Goal: Information Seeking & Learning: Learn about a topic

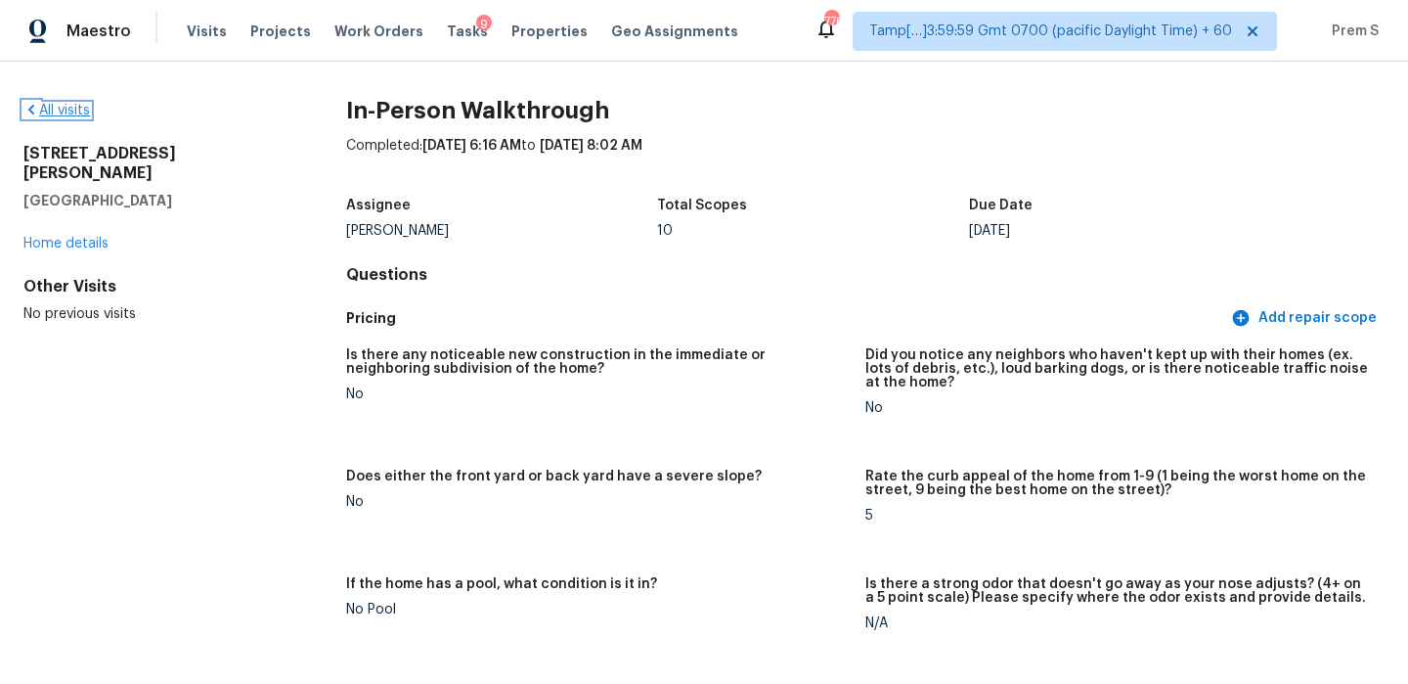
click at [60, 110] on link "All visits" at bounding box center [56, 111] width 67 height 14
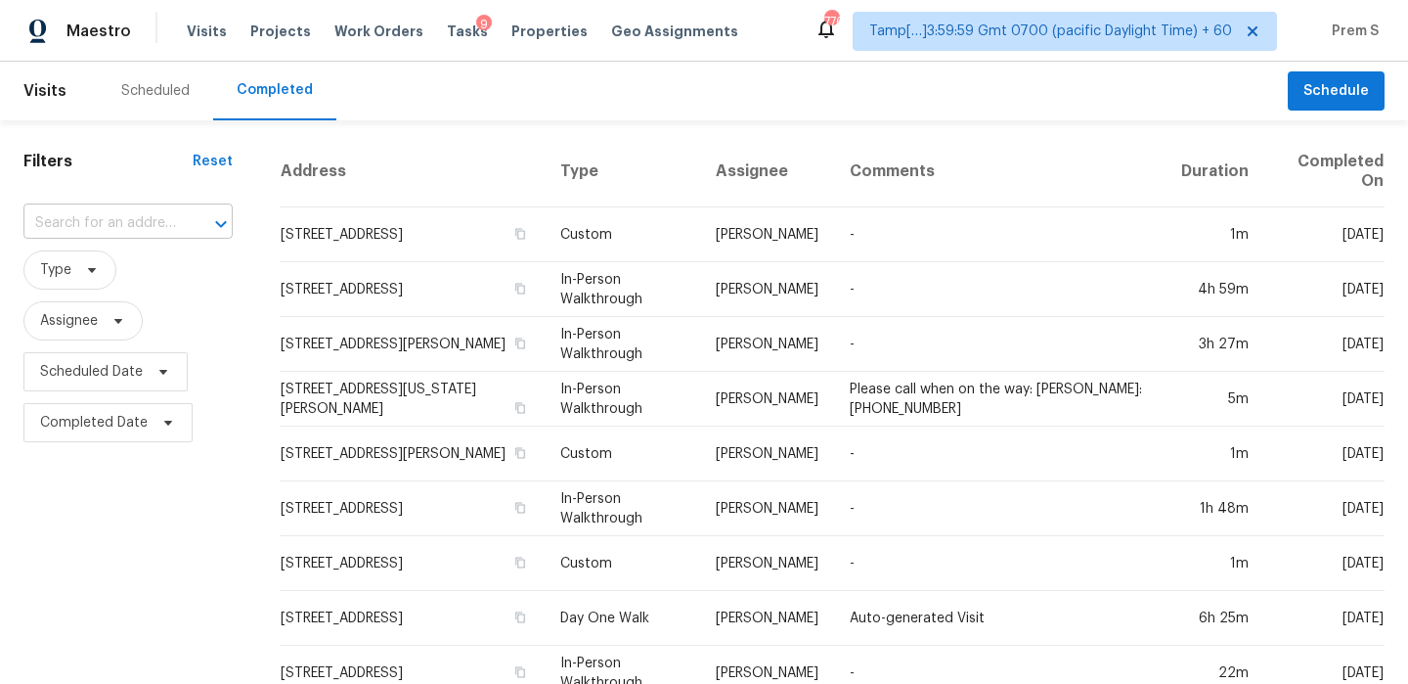
click at [80, 232] on input "text" at bounding box center [100, 223] width 155 height 30
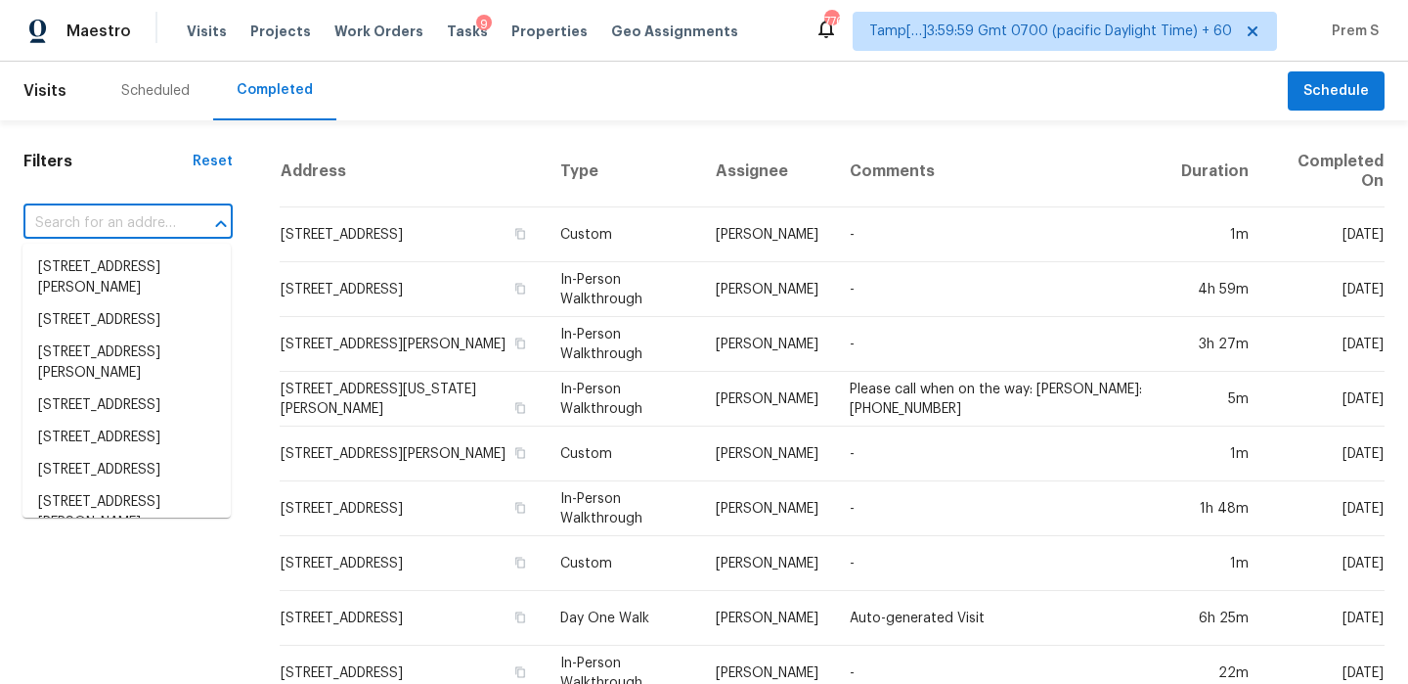
paste input "[STREET_ADDRESS]"
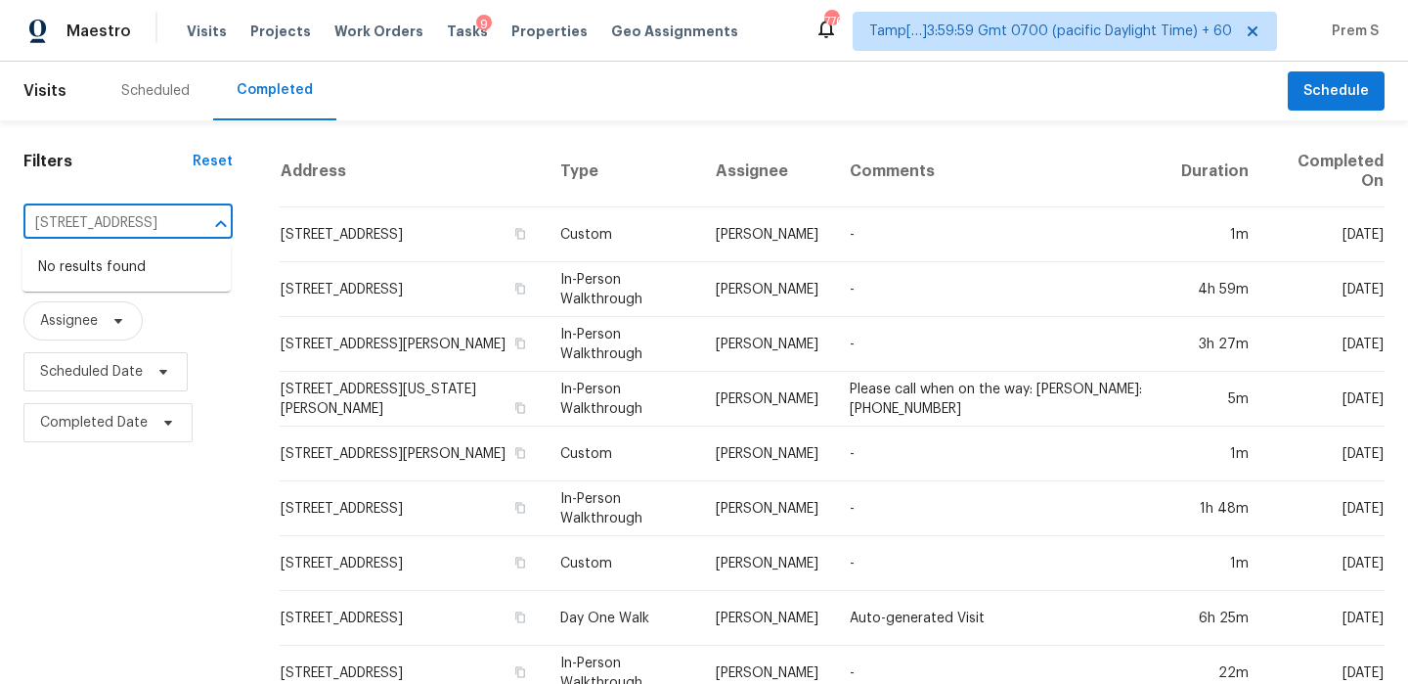
drag, startPoint x: 63, startPoint y: 226, endPoint x: 276, endPoint y: 225, distance: 213.2
type input "9823 Tapestry Par"
click at [155, 348] on li "[STREET_ADDRESS]" at bounding box center [126, 332] width 208 height 32
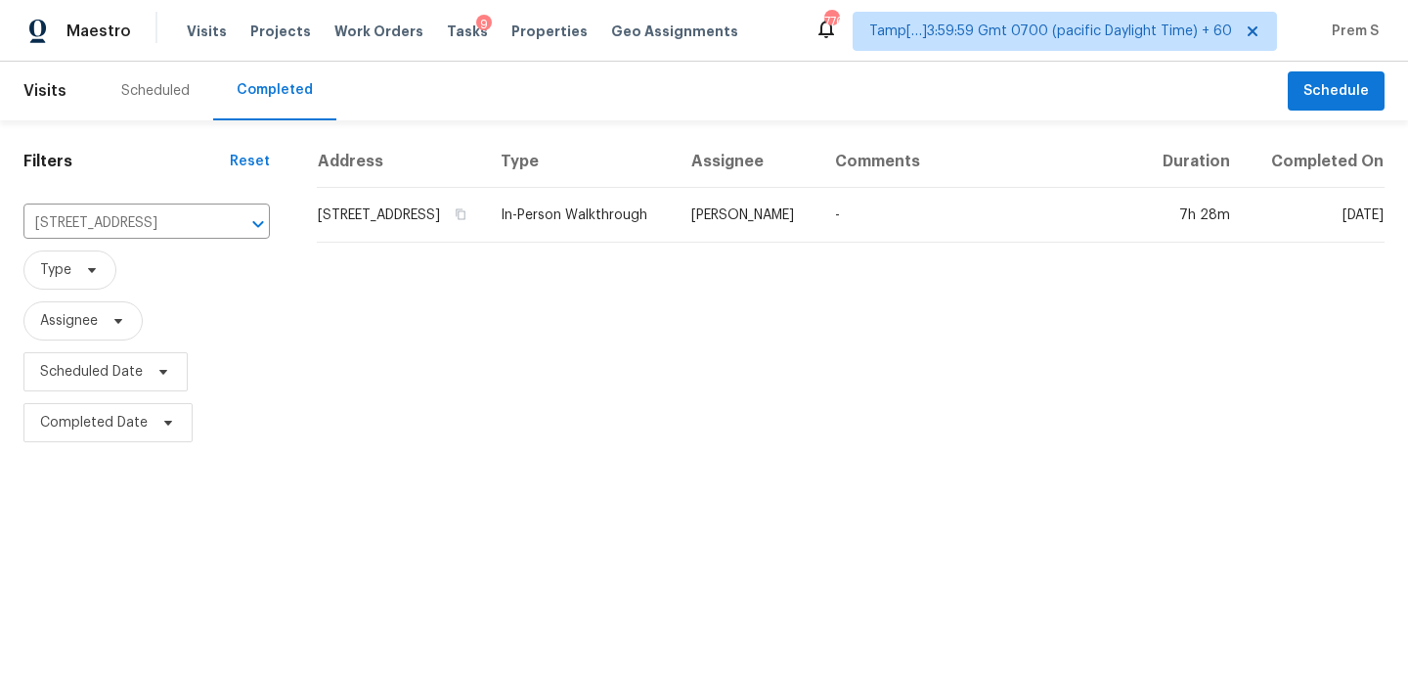
click at [431, 188] on th "Address" at bounding box center [401, 162] width 168 height 52
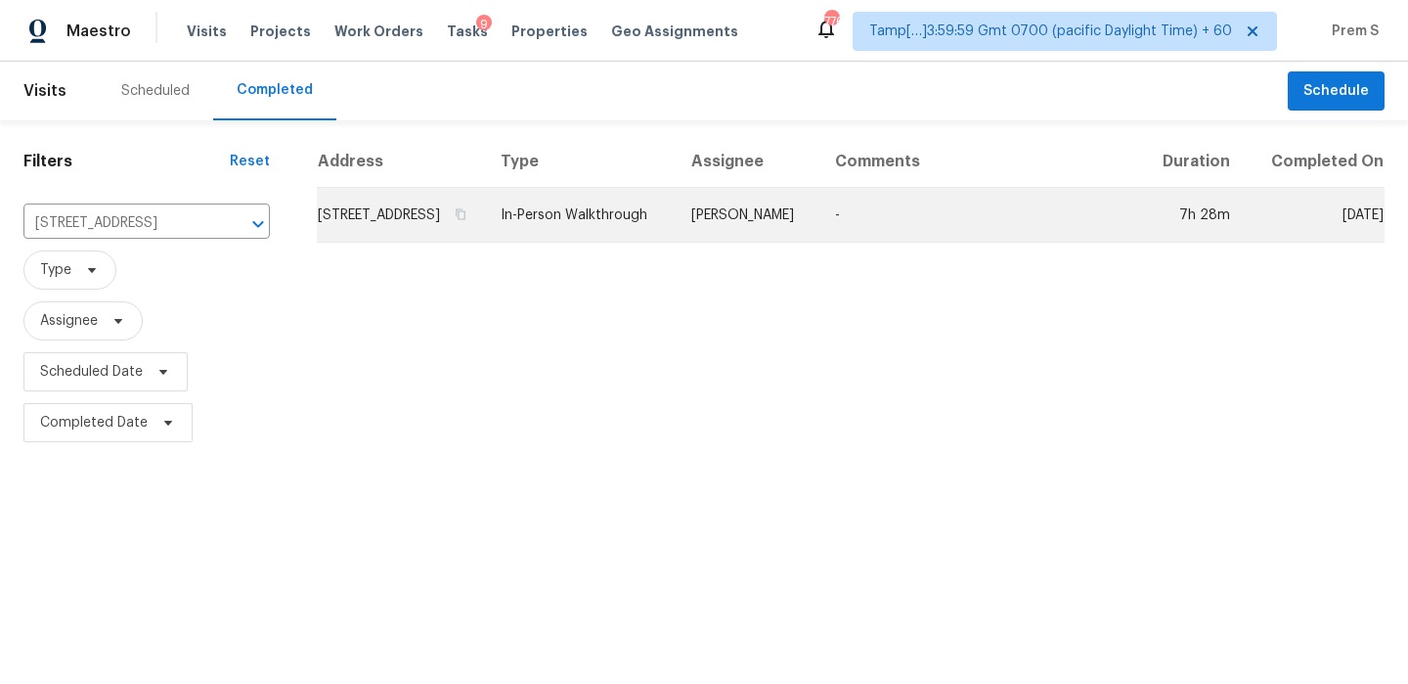
click at [424, 243] on td "[STREET_ADDRESS]" at bounding box center [401, 215] width 168 height 55
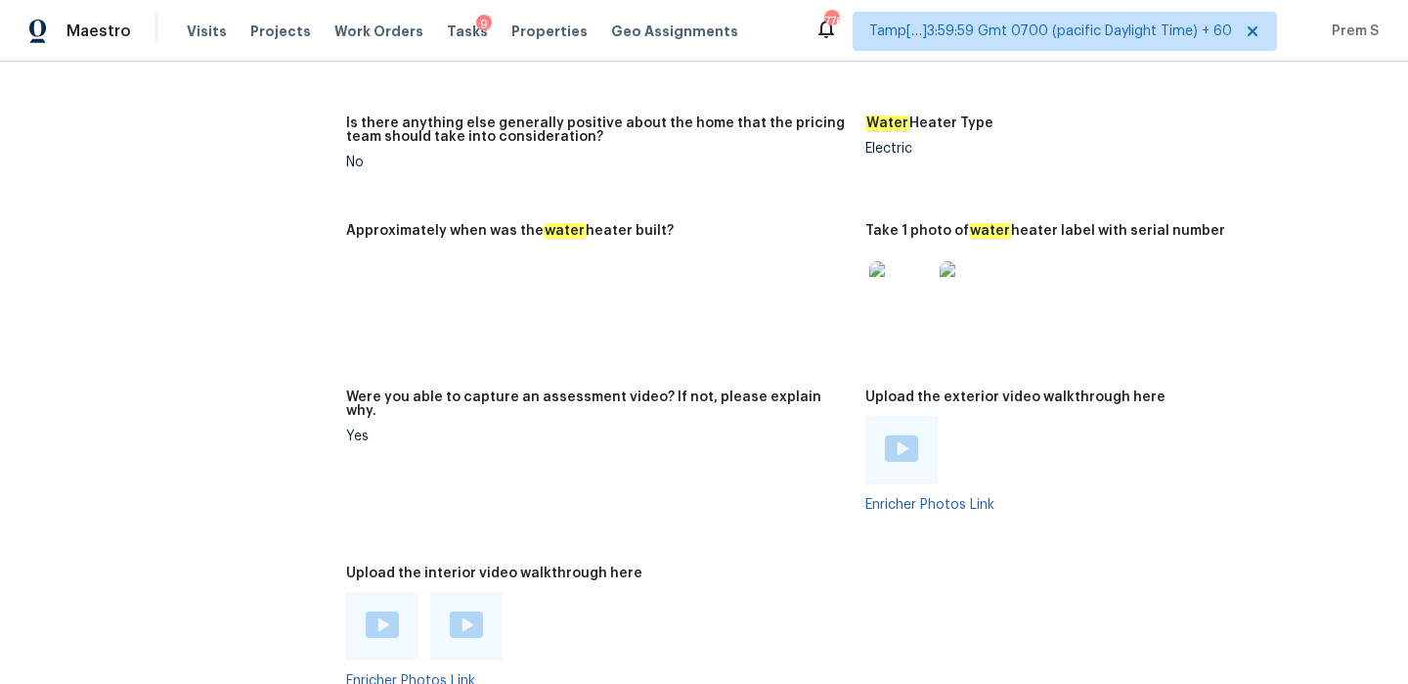
scroll to position [3964, 0]
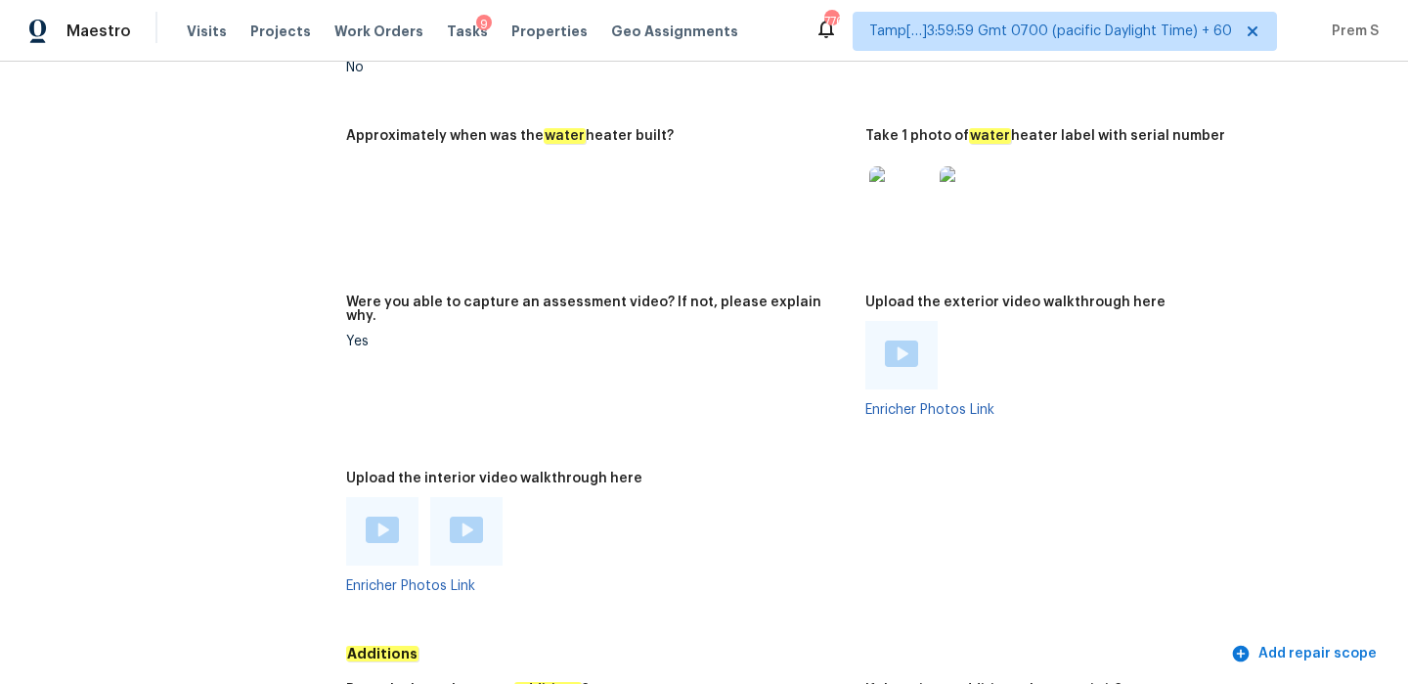
click at [371, 516] on img at bounding box center [382, 529] width 33 height 26
click at [454, 516] on img at bounding box center [466, 529] width 33 height 26
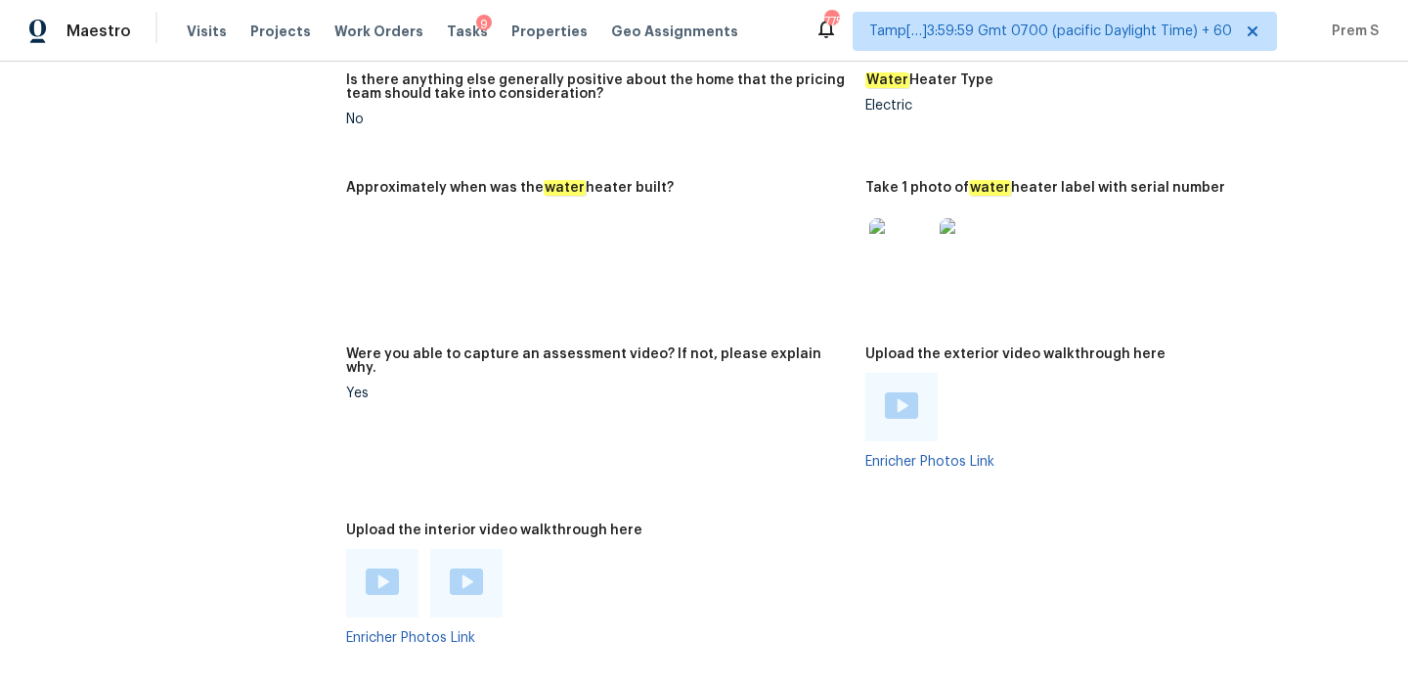
scroll to position [3915, 0]
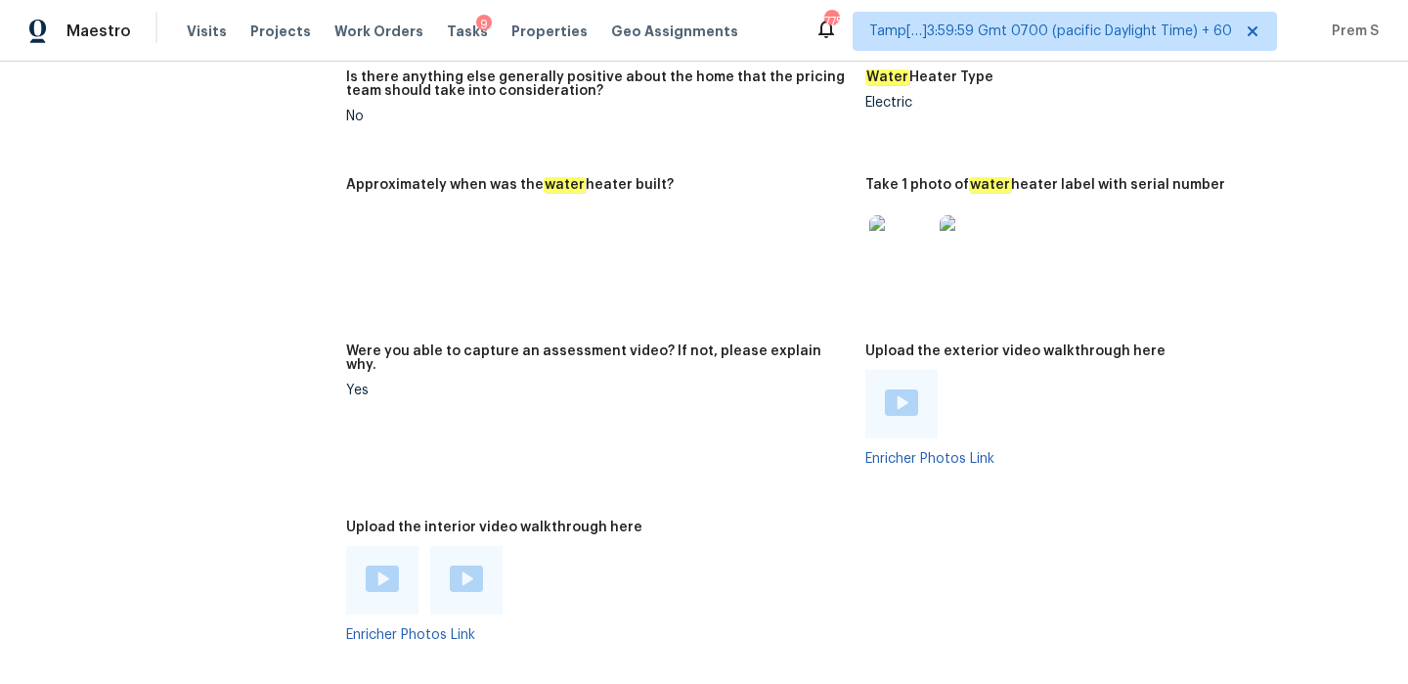
click at [892, 389] on img at bounding box center [901, 402] width 33 height 26
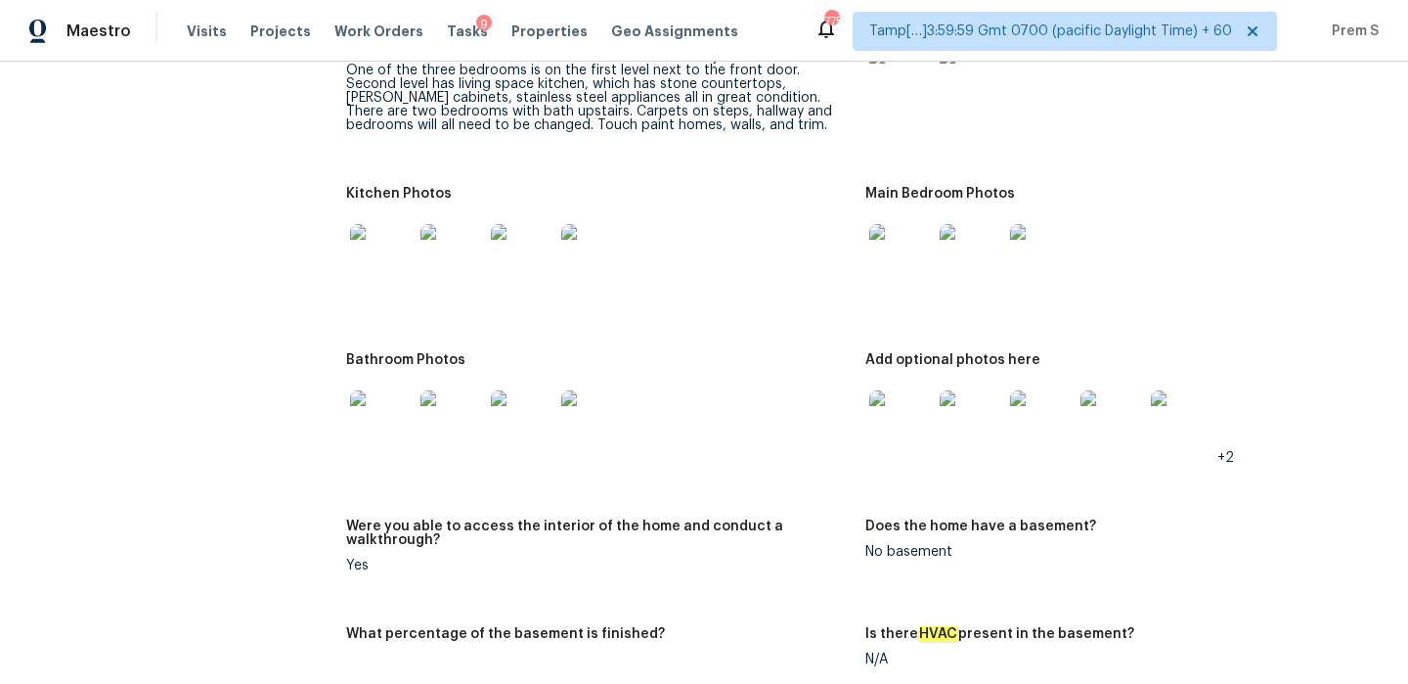
scroll to position [2643, 0]
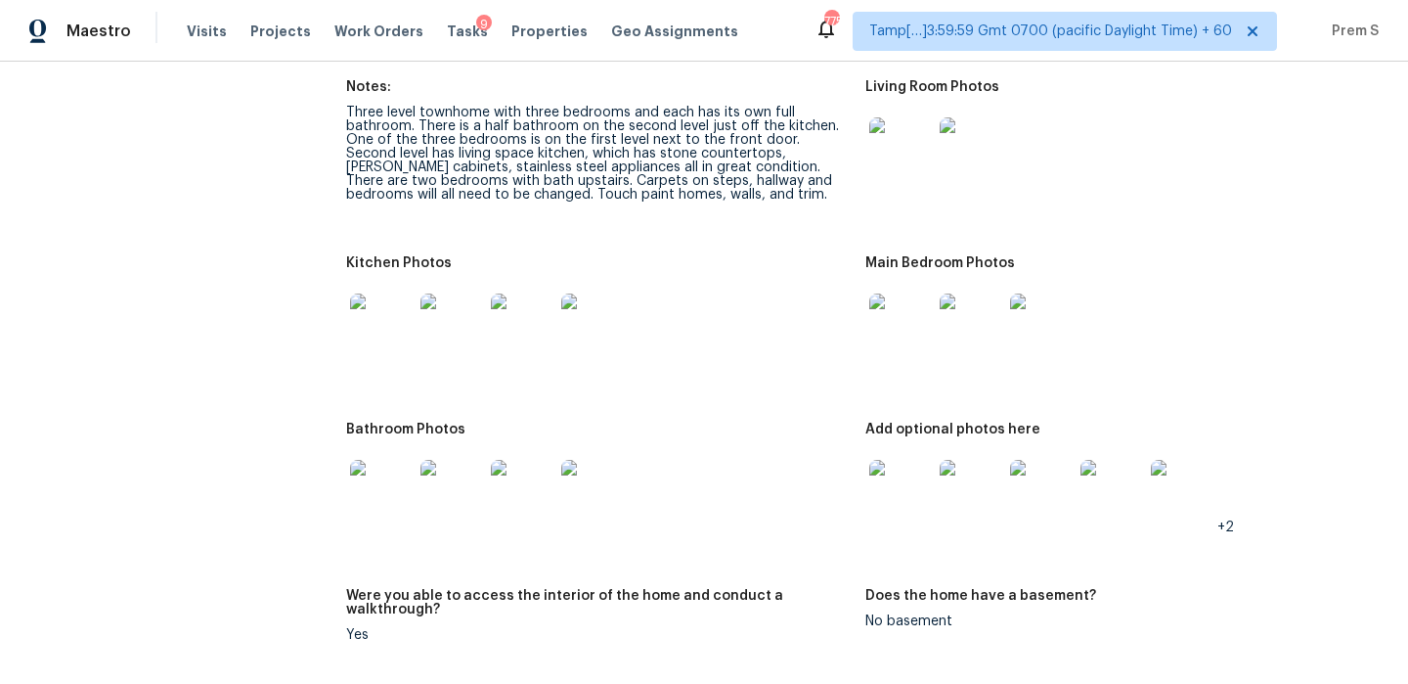
click at [913, 306] on img at bounding box center [900, 324] width 63 height 63
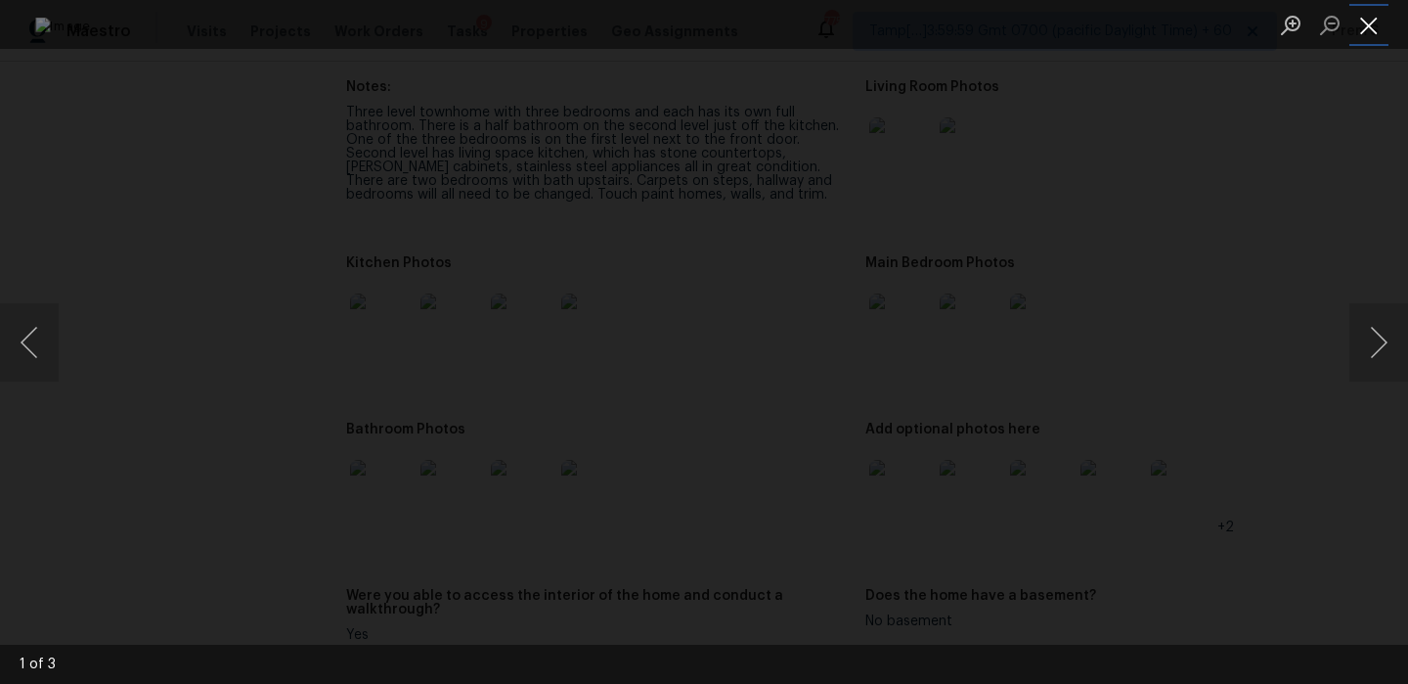
click at [1370, 27] on button "Close lightbox" at bounding box center [1369, 25] width 39 height 34
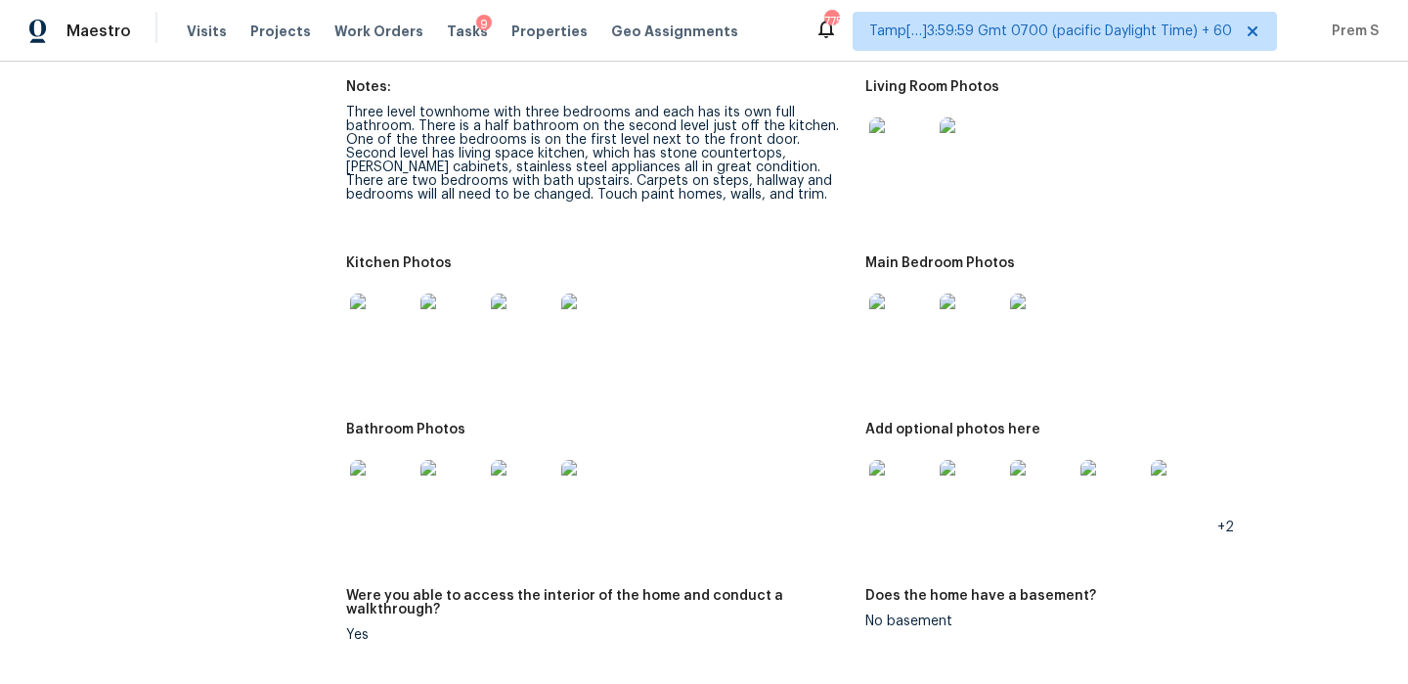
click at [912, 482] on img at bounding box center [900, 491] width 63 height 63
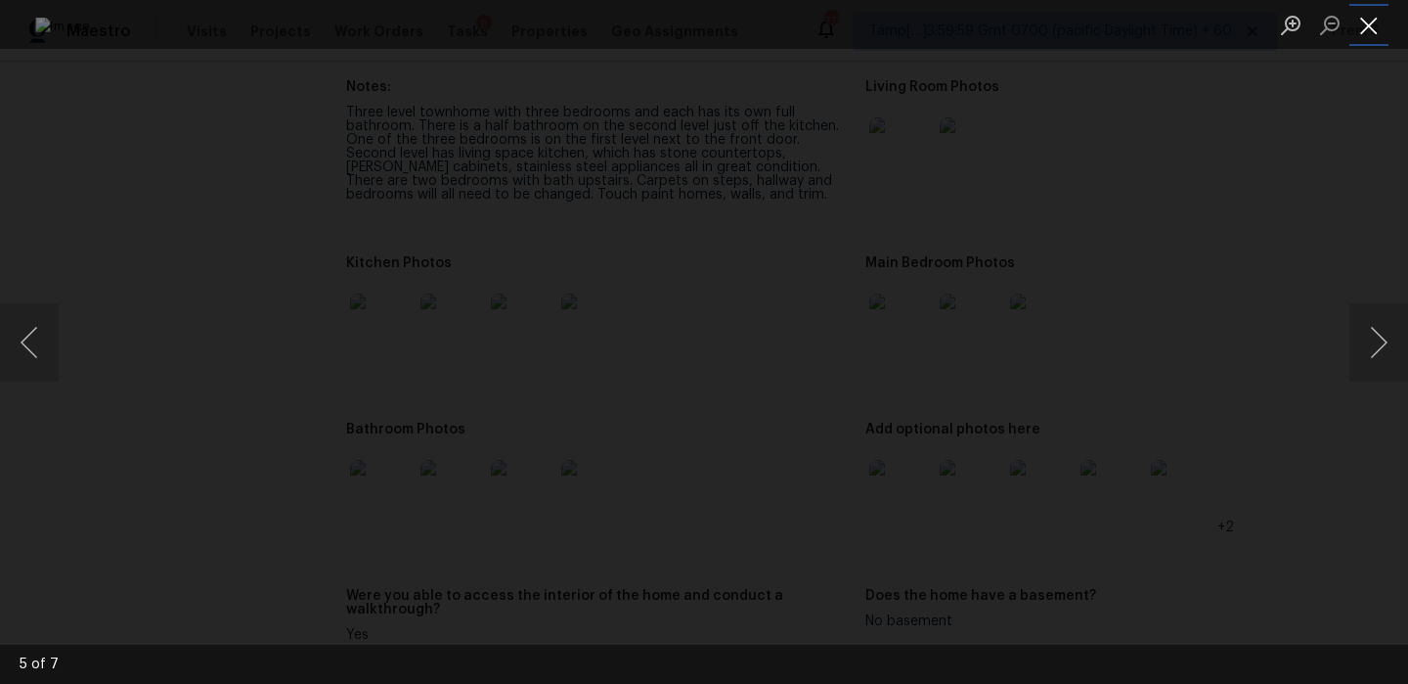
click at [1374, 22] on button "Close lightbox" at bounding box center [1369, 25] width 39 height 34
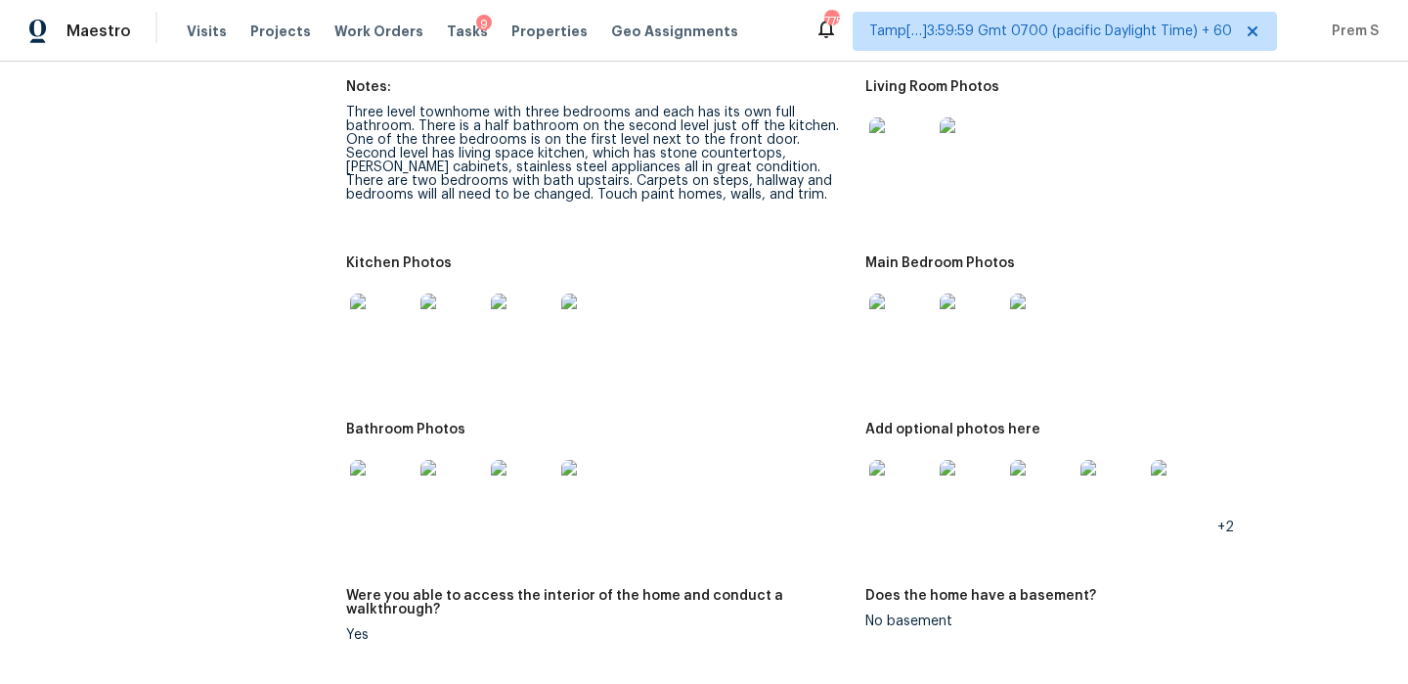
click at [917, 145] on img at bounding box center [900, 148] width 63 height 63
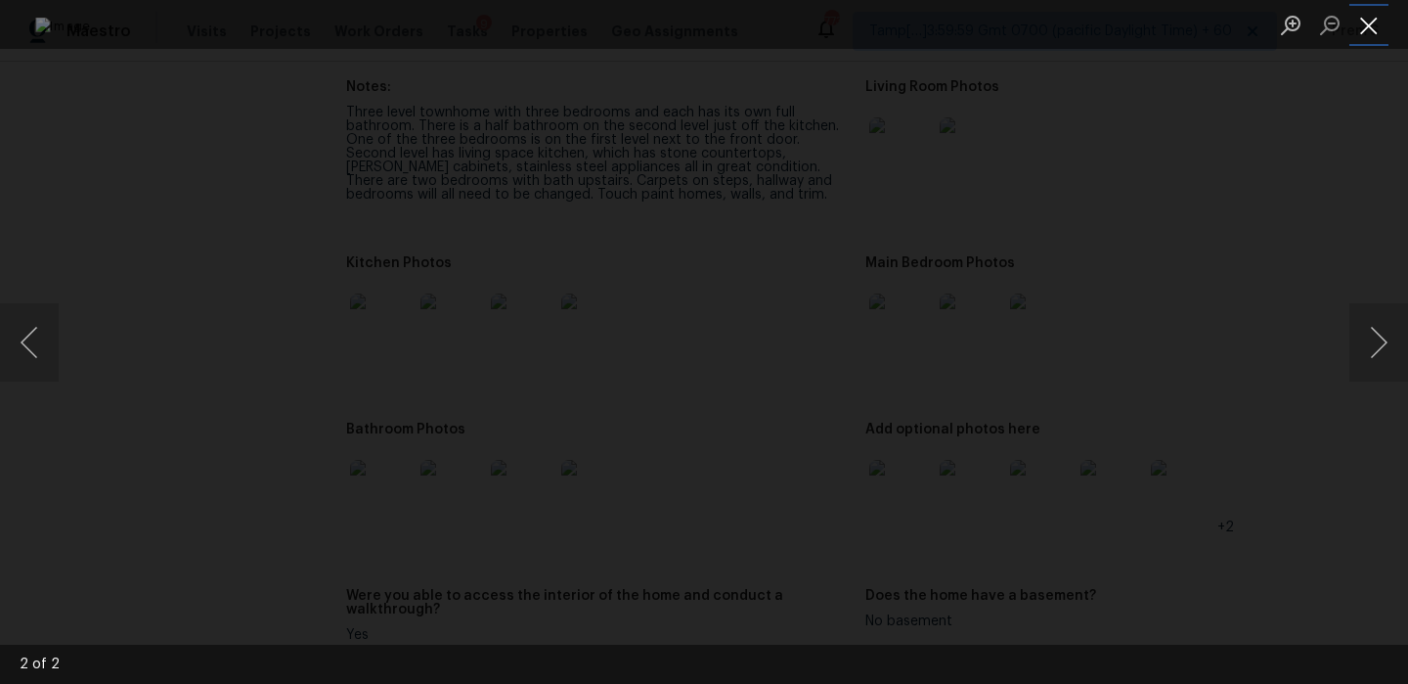
click at [1368, 30] on button "Close lightbox" at bounding box center [1369, 25] width 39 height 34
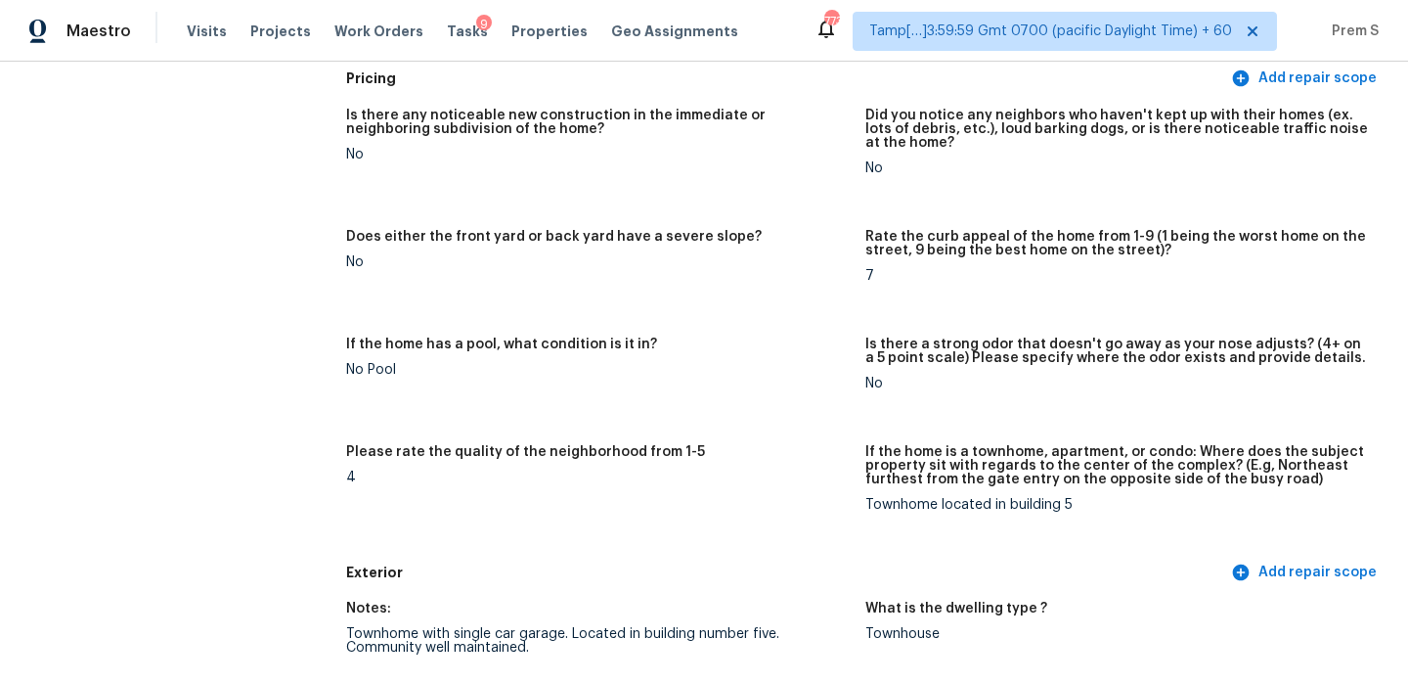
scroll to position [628, 0]
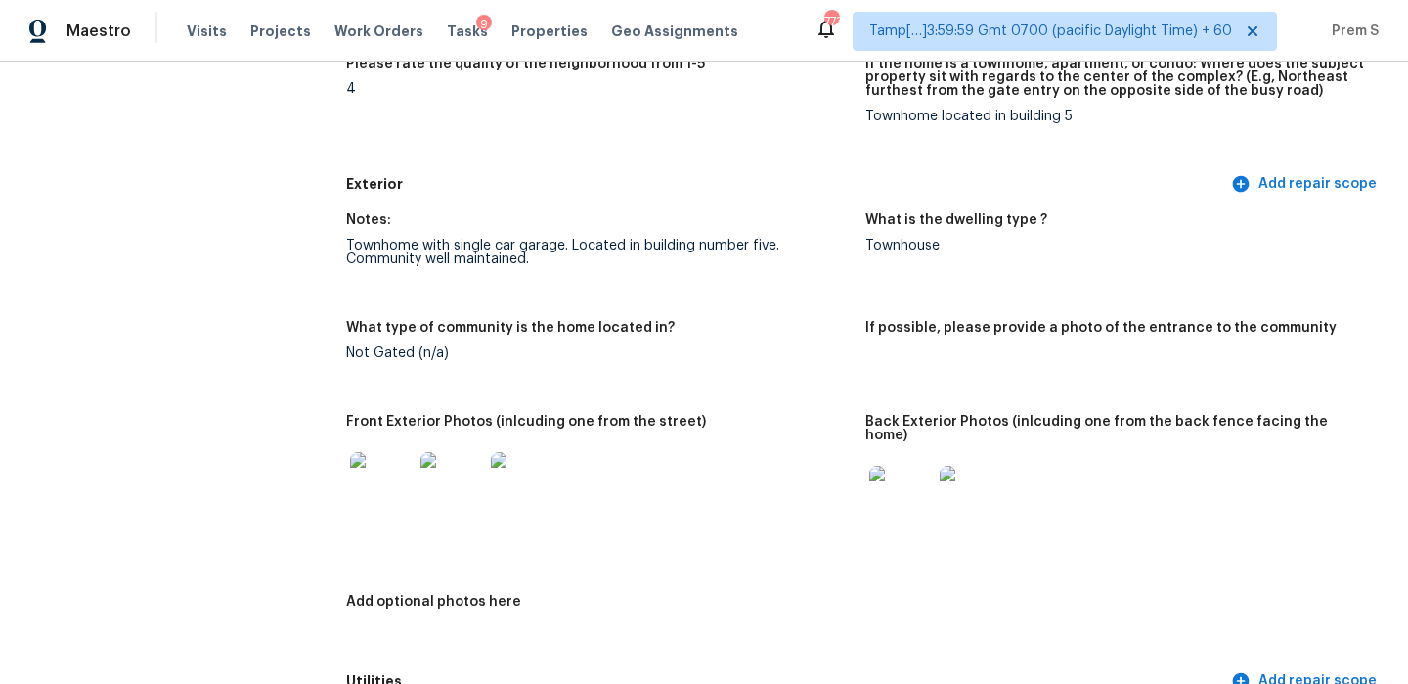
click at [384, 477] on img at bounding box center [381, 483] width 63 height 63
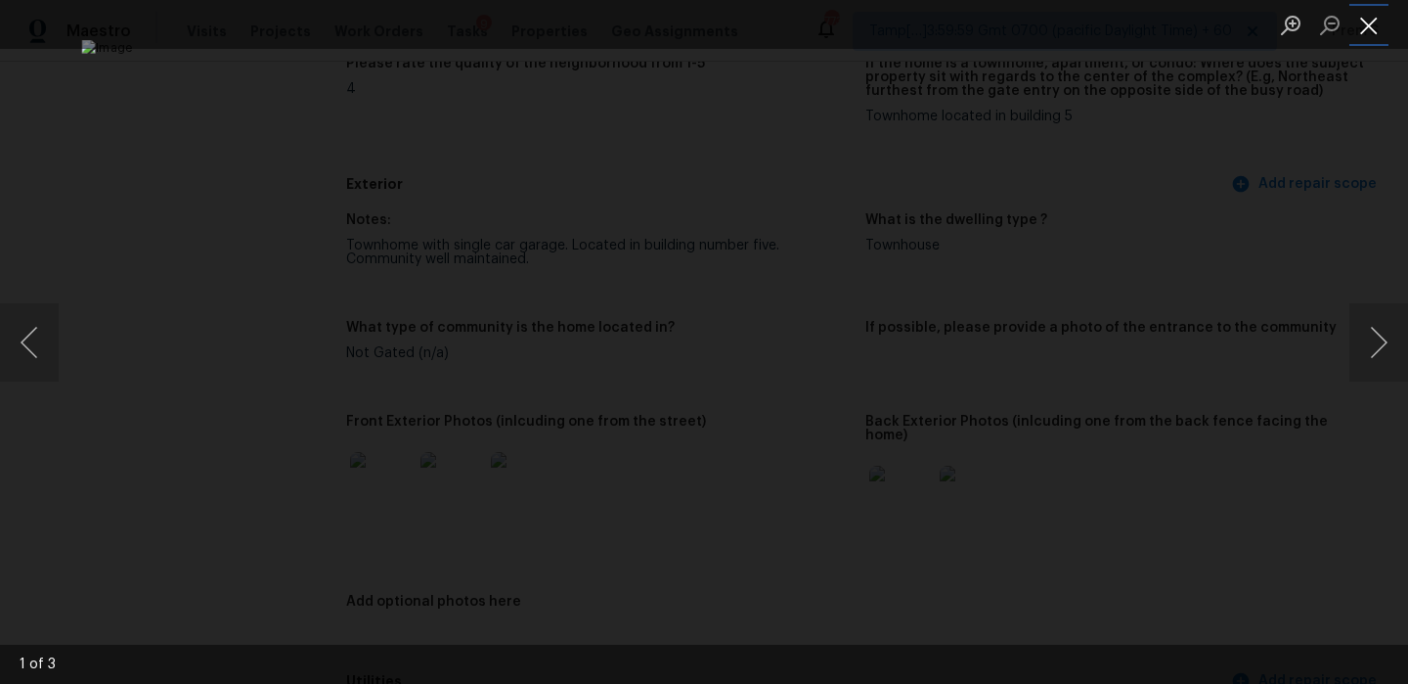
click at [1368, 22] on button "Close lightbox" at bounding box center [1369, 25] width 39 height 34
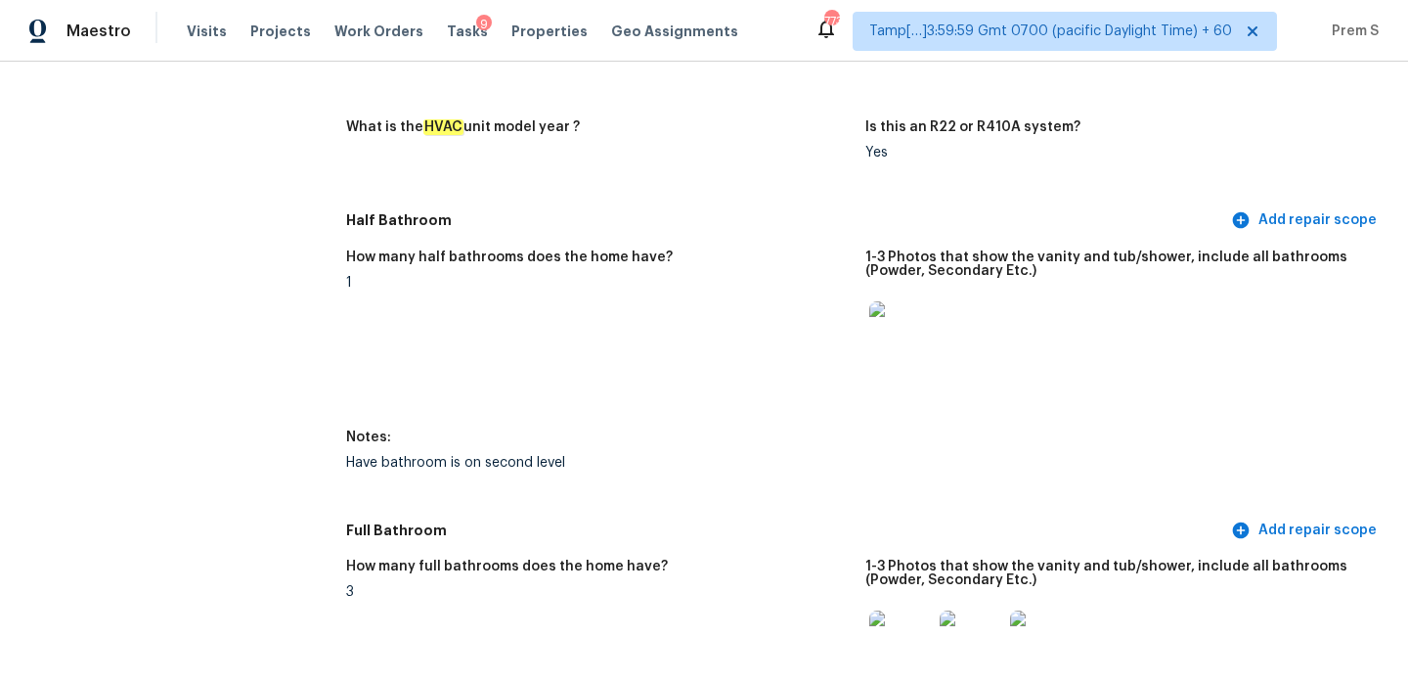
scroll to position [1619, 0]
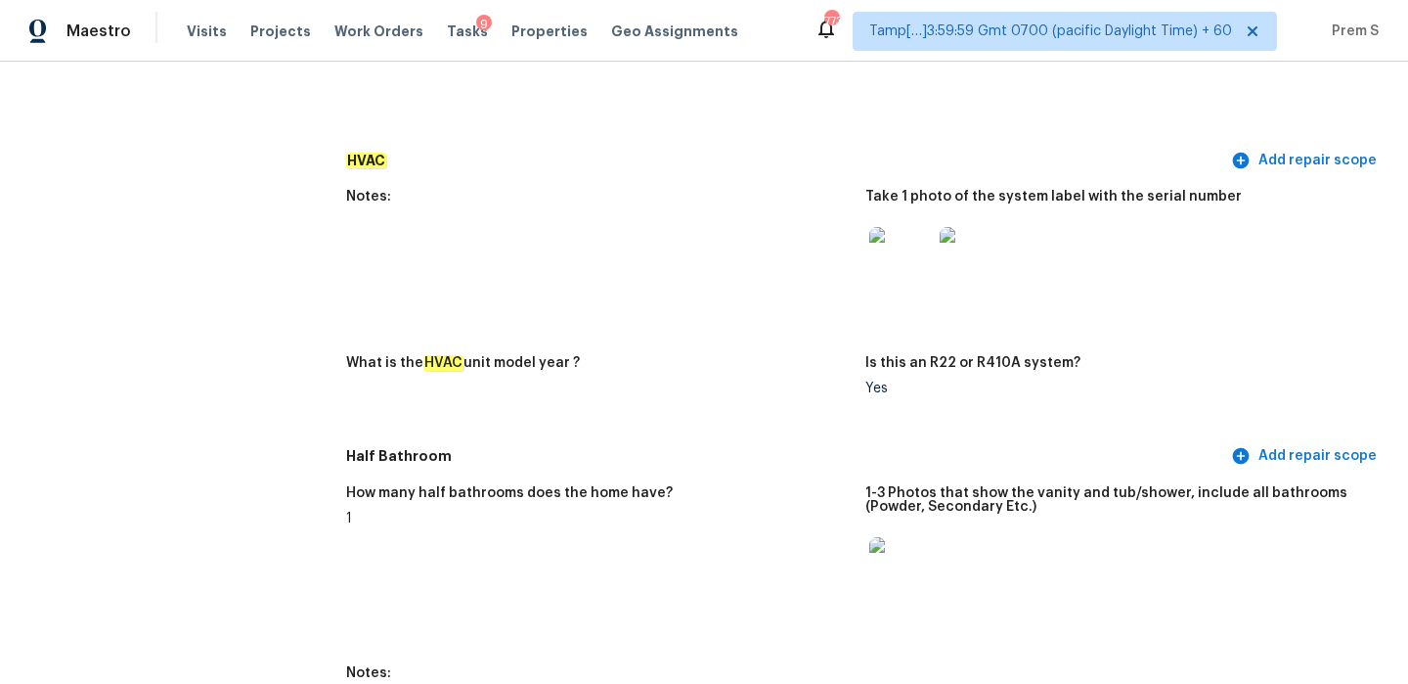
click at [899, 270] on img at bounding box center [900, 258] width 63 height 63
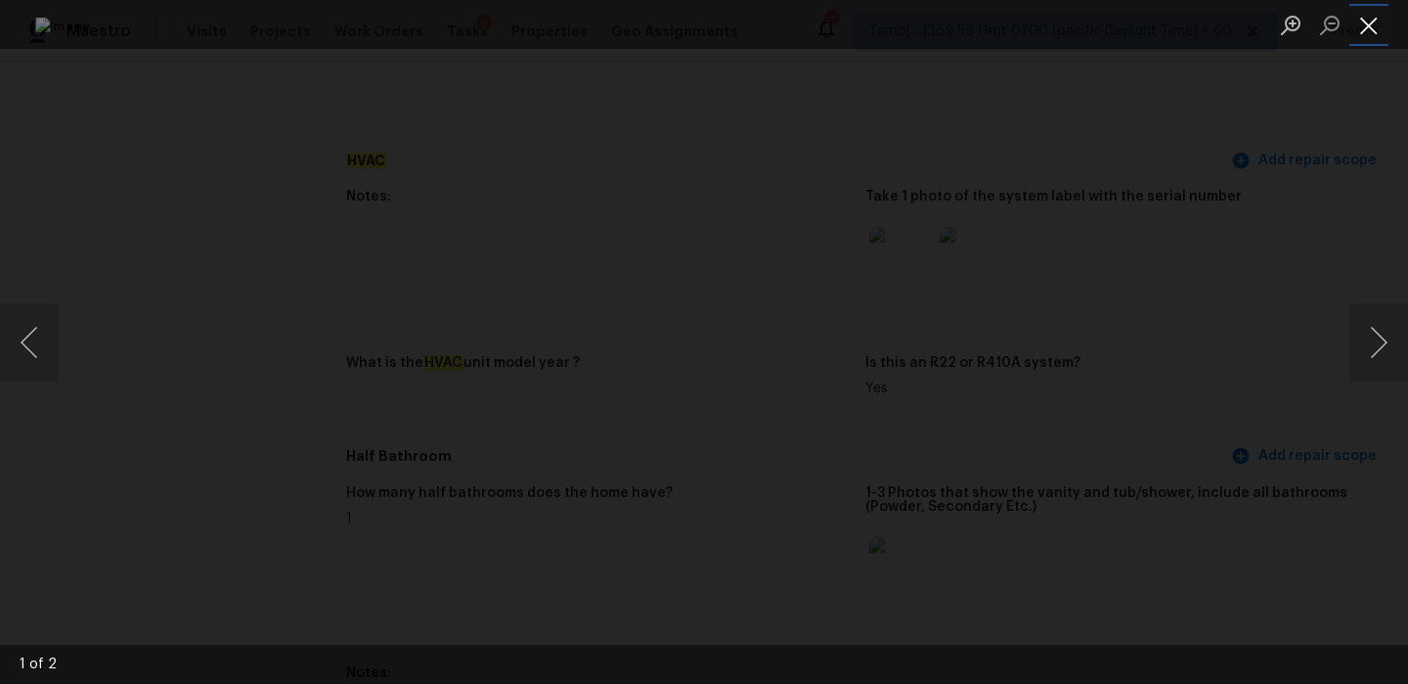
click at [1361, 23] on button "Close lightbox" at bounding box center [1369, 25] width 39 height 34
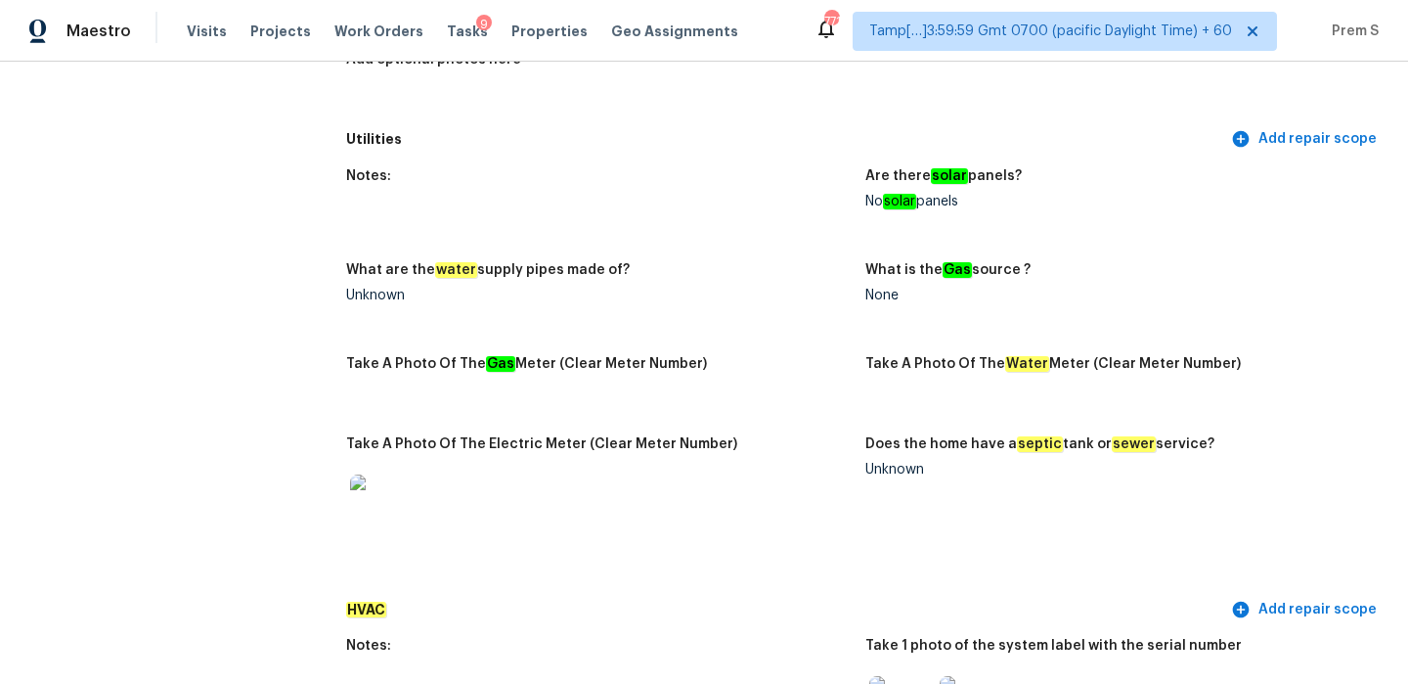
scroll to position [1255, 0]
